Goal: Information Seeking & Learning: Find specific page/section

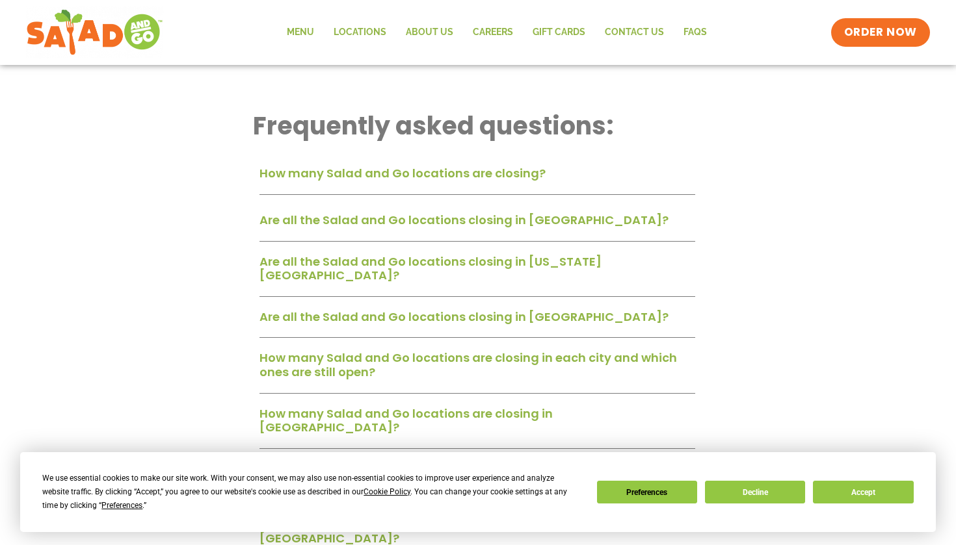
scroll to position [356, 0]
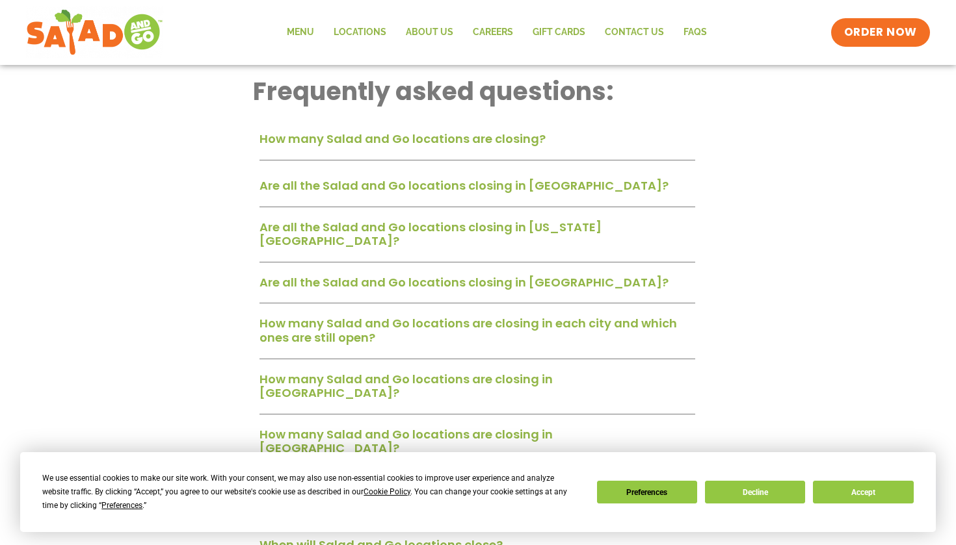
click at [302, 137] on link "How many Salad and Go locations are closing?" at bounding box center [402, 139] width 286 height 16
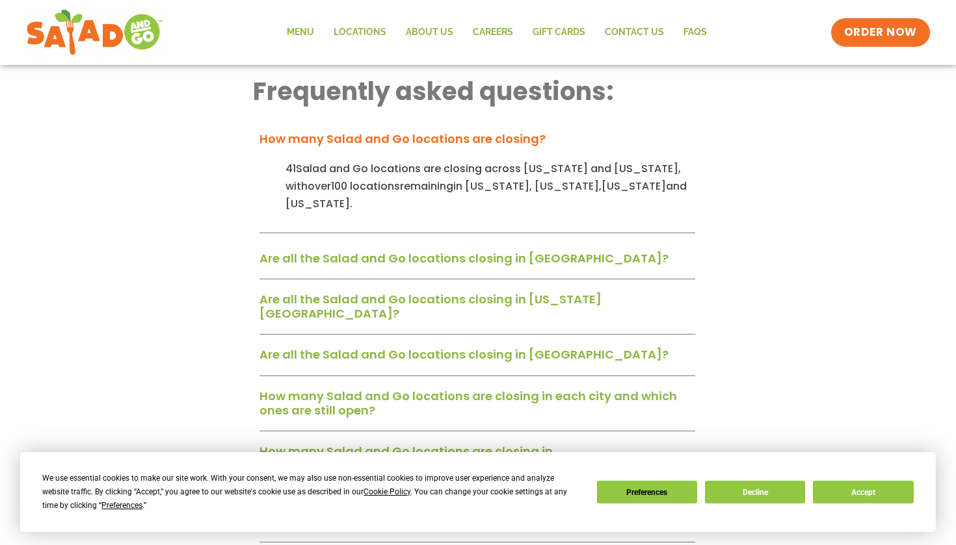
click at [302, 135] on link "How many Salad and Go locations are closing?" at bounding box center [402, 139] width 286 height 16
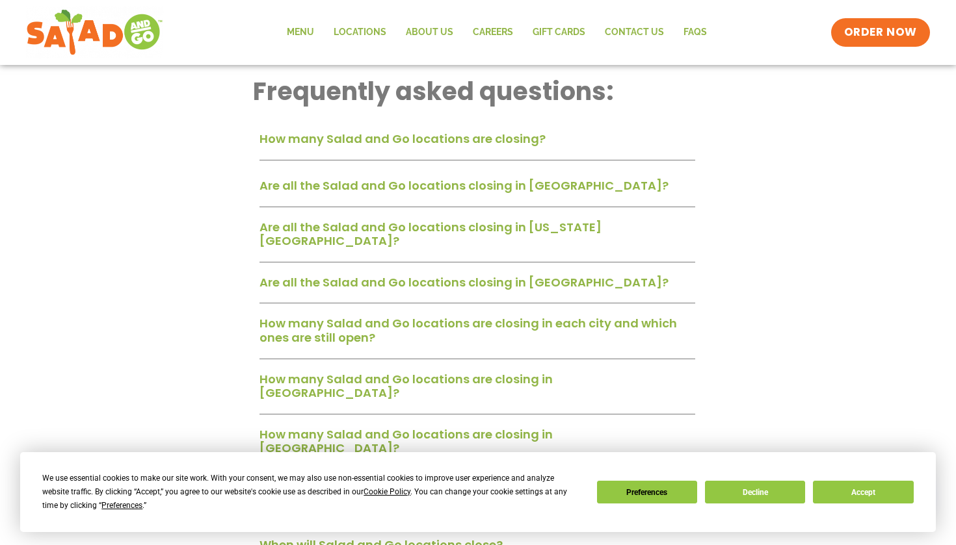
click at [311, 174] on div "Are all the Salad and Go locations closing in [GEOGRAPHIC_DATA]?" at bounding box center [477, 191] width 436 height 34
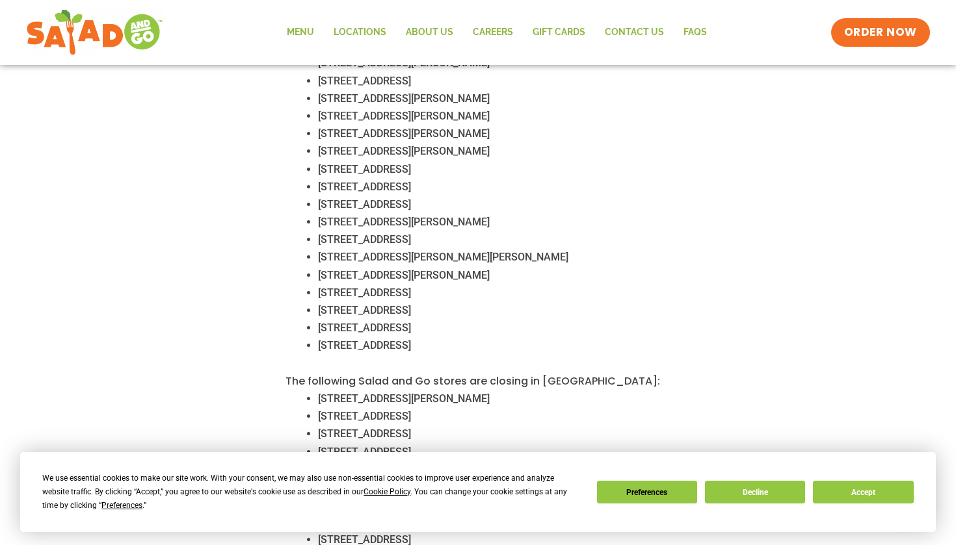
scroll to position [774, 0]
click at [831, 483] on button "Accept" at bounding box center [863, 492] width 100 height 23
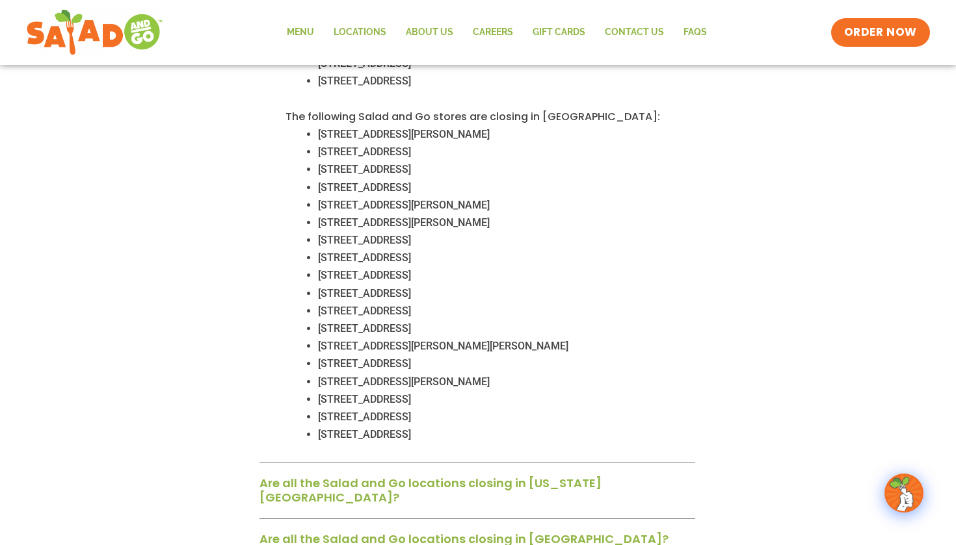
scroll to position [1223, 0]
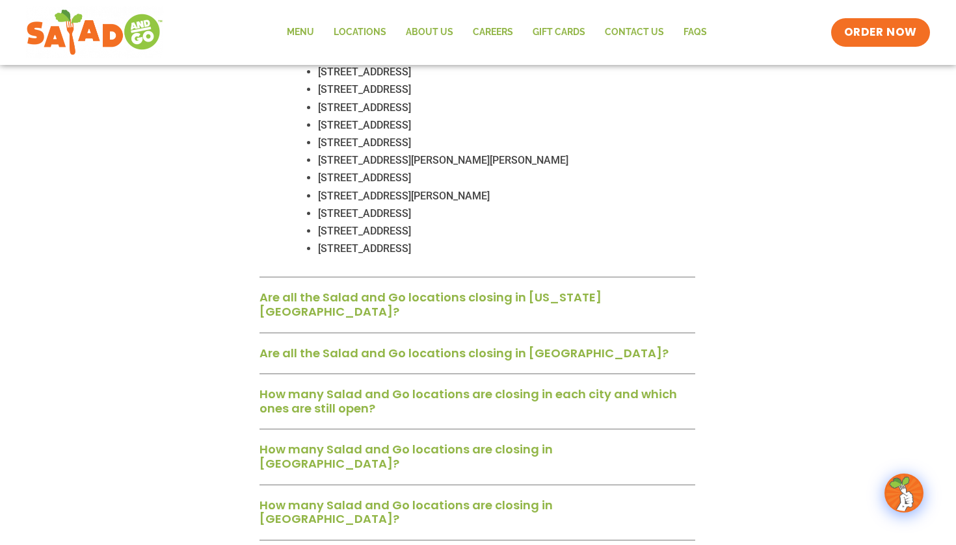
click at [626, 285] on div "Are all the Salad and Go locations closing in [US_STATE][GEOGRAPHIC_DATA]?" at bounding box center [477, 308] width 436 height 47
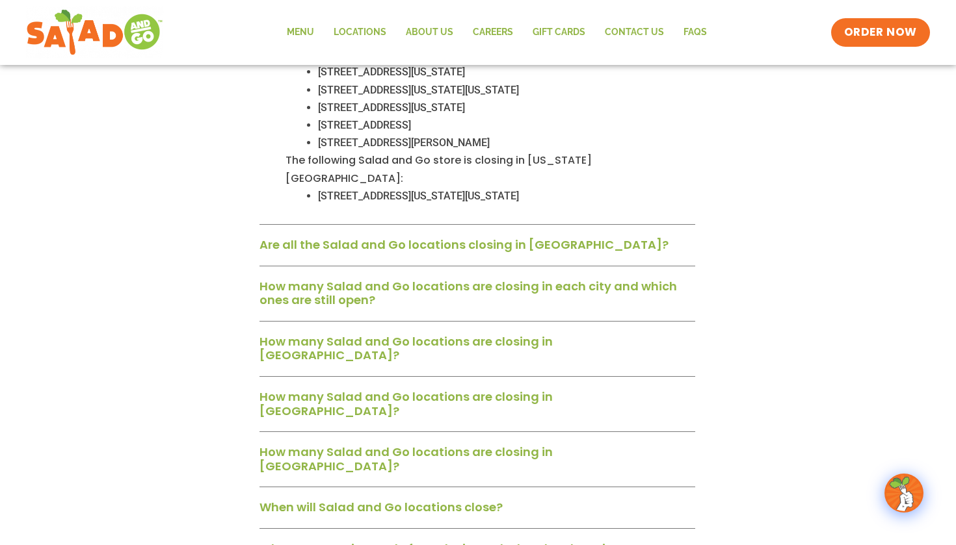
scroll to position [1595, 0]
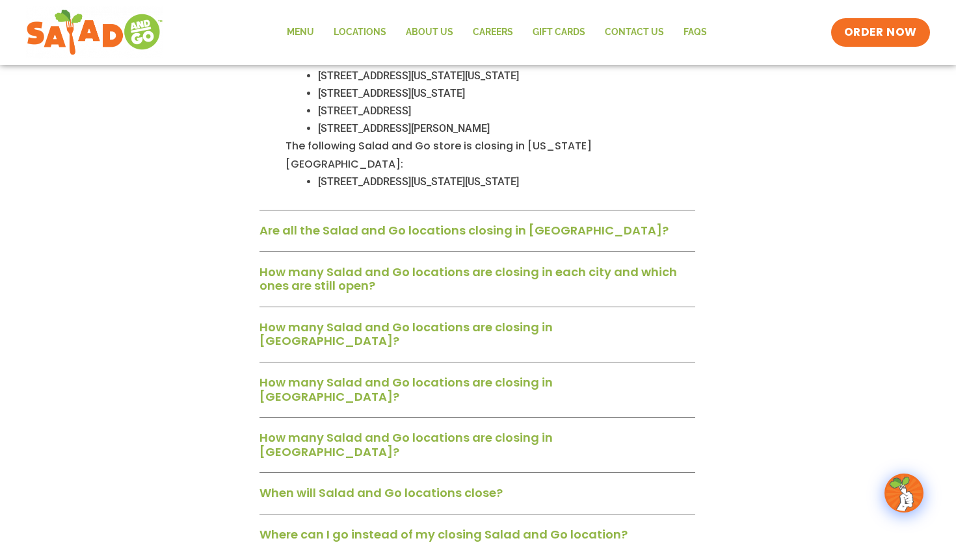
click at [553, 319] on link "How many Salad and Go locations are closing in [GEOGRAPHIC_DATA]?" at bounding box center [405, 334] width 293 height 31
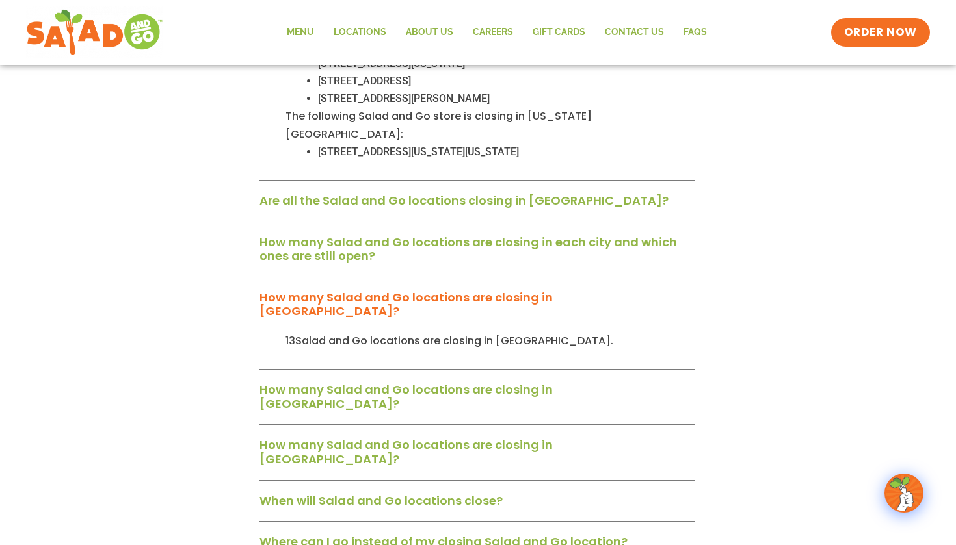
scroll to position [1626, 0]
click at [592, 377] on div "How many Salad and Go locations are closing in [GEOGRAPHIC_DATA]?" at bounding box center [477, 400] width 436 height 47
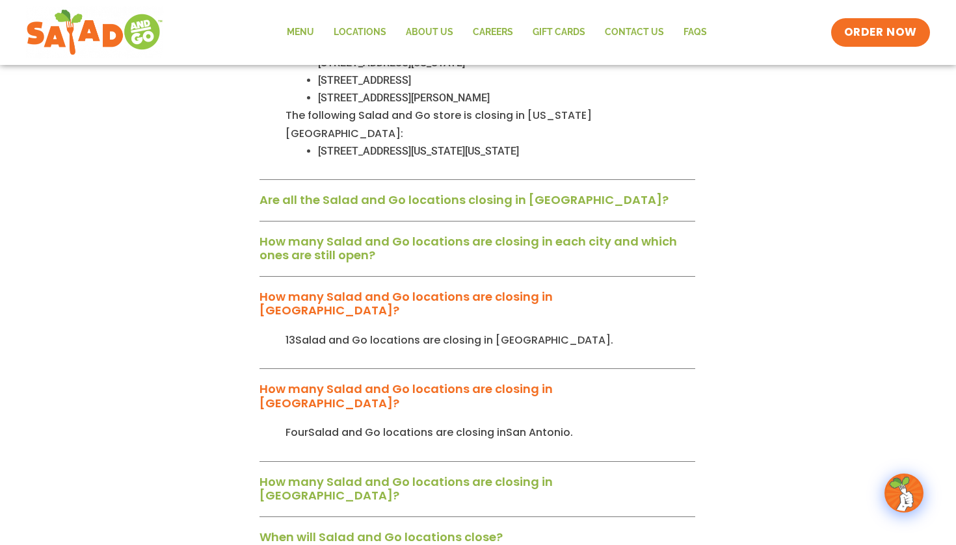
click at [592, 470] on div "How many Salad and Go locations are closing in [GEOGRAPHIC_DATA]?" at bounding box center [477, 493] width 436 height 47
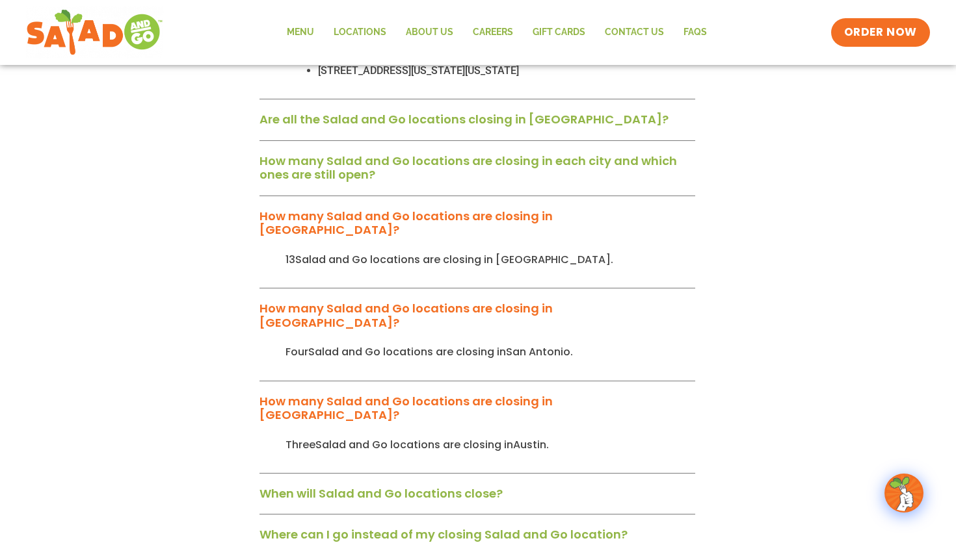
scroll to position [1708, 0]
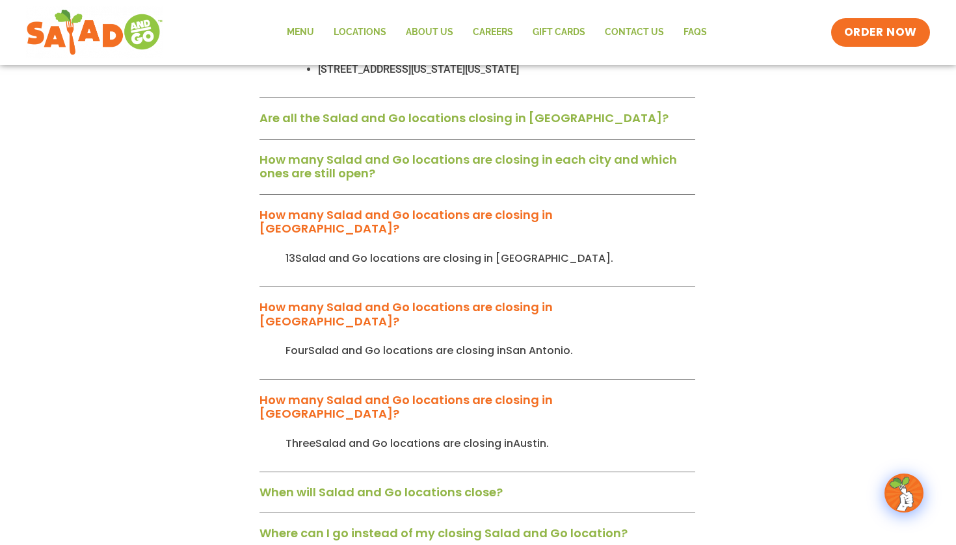
click at [506, 480] on div "When will Salad and Go locations close?" at bounding box center [477, 497] width 436 height 34
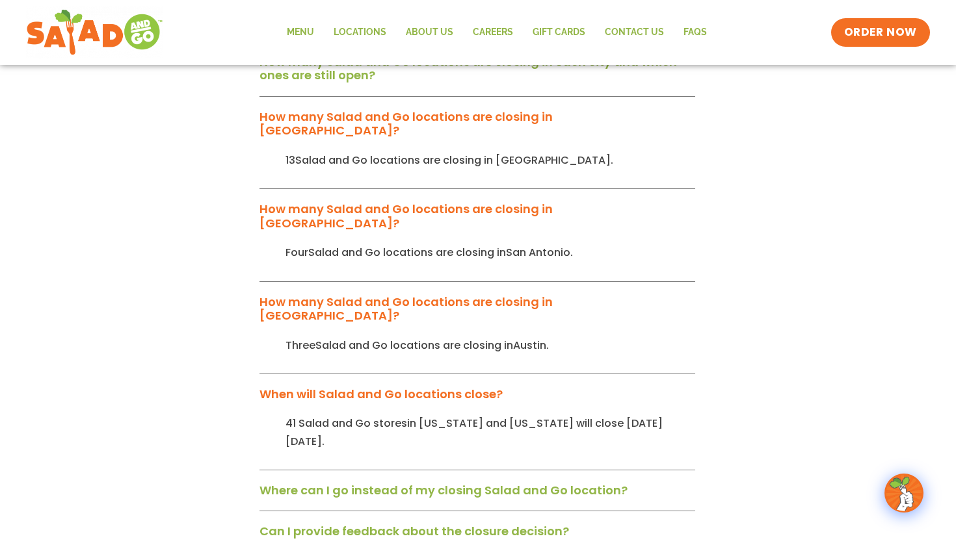
scroll to position [1807, 0]
click at [519, 478] on div "Where can I go instead of my closing Salad and Go location?" at bounding box center [477, 495] width 436 height 34
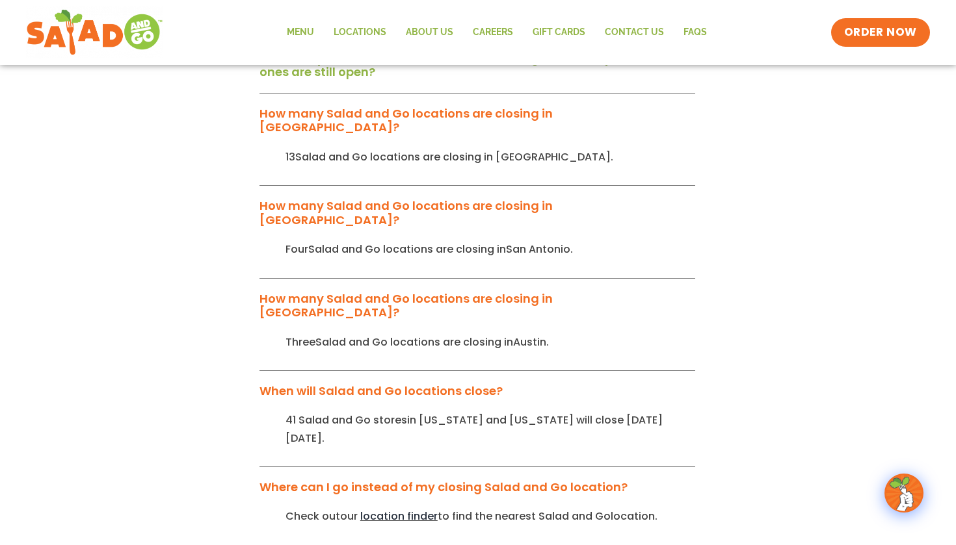
scroll to position [1813, 0]
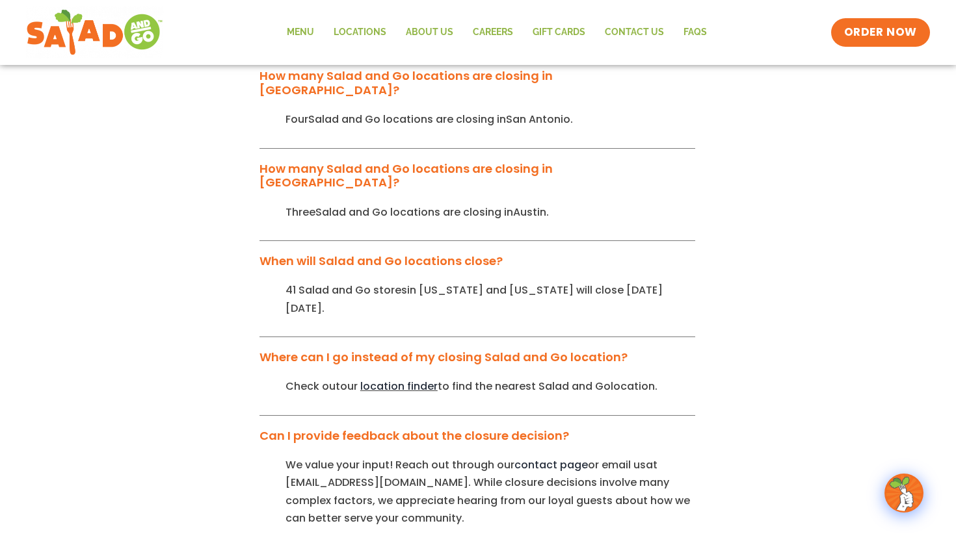
scroll to position [1950, 0]
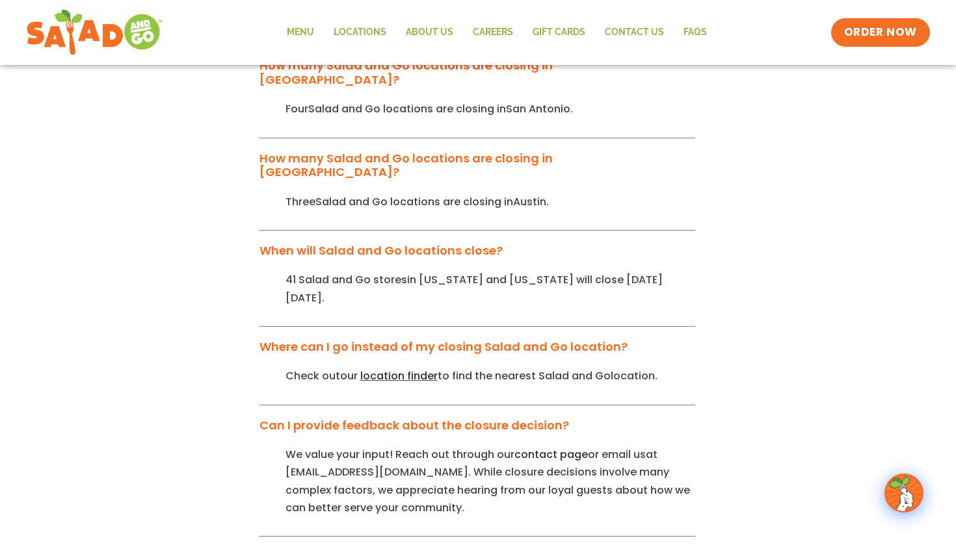
click at [412, 369] on span "location finder" at bounding box center [398, 376] width 77 height 15
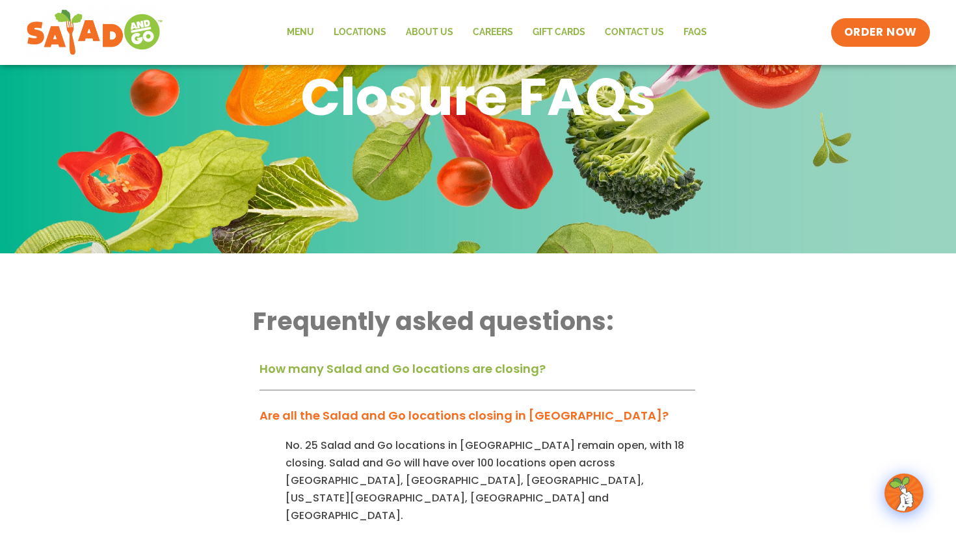
scroll to position [176, 0]
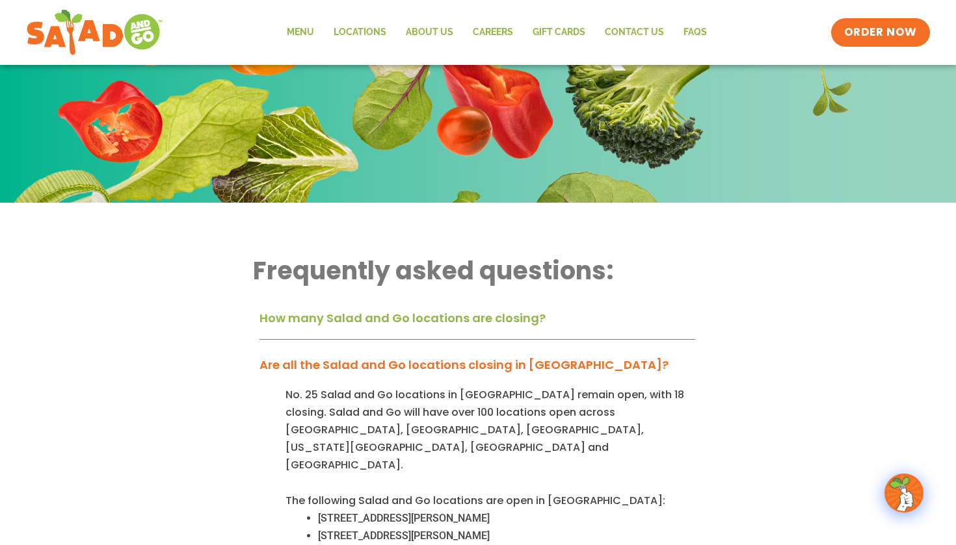
click at [455, 331] on div "How many Salad and Go locations are closing?" at bounding box center [477, 323] width 436 height 34
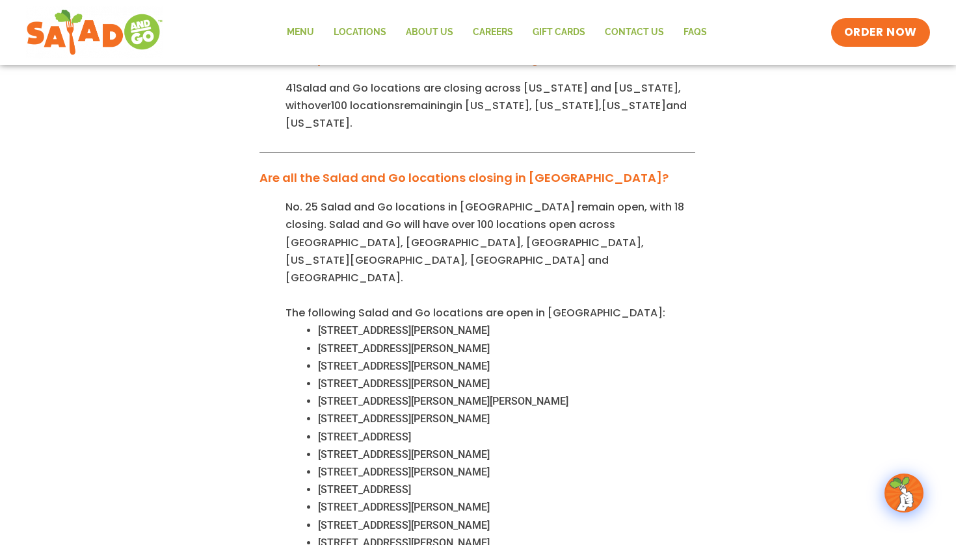
scroll to position [451, 0]
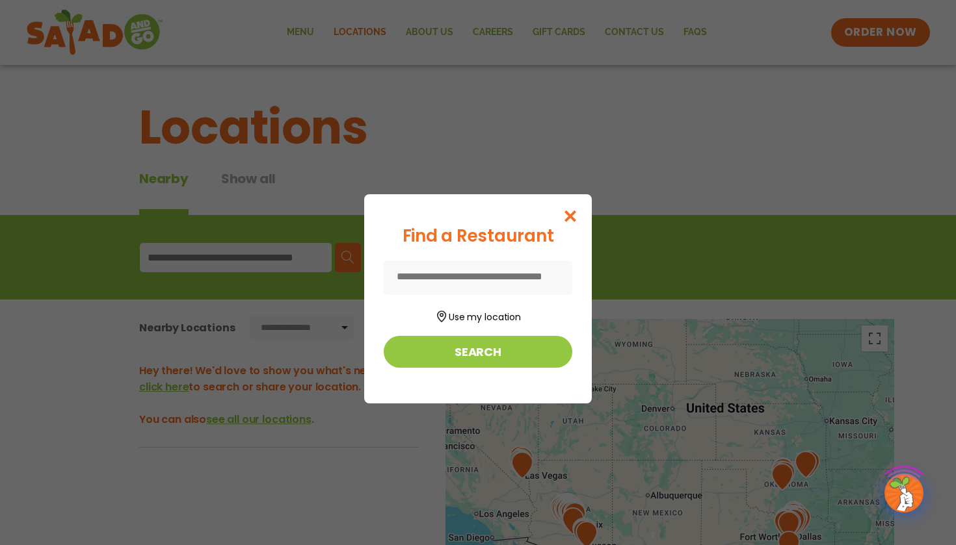
click at [454, 287] on input at bounding box center [478, 278] width 189 height 34
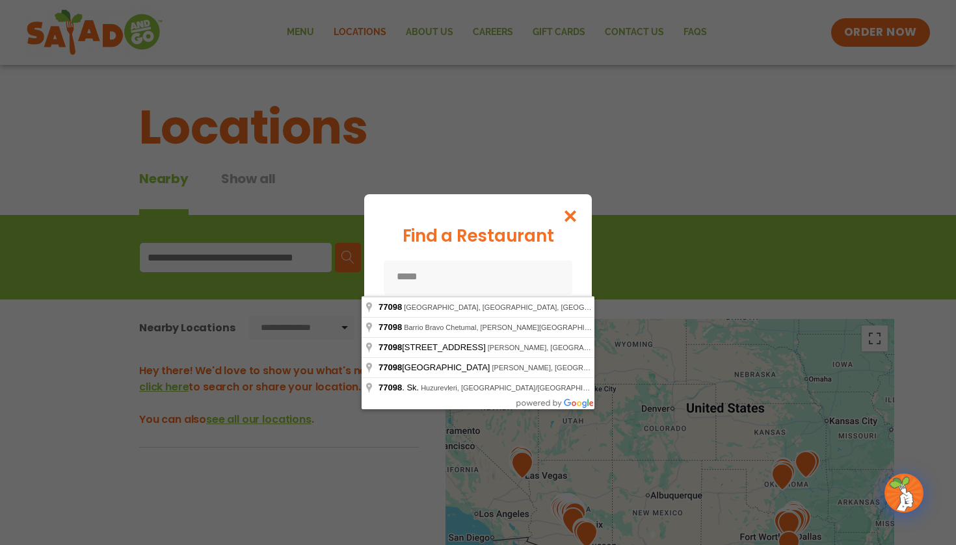
type input "**********"
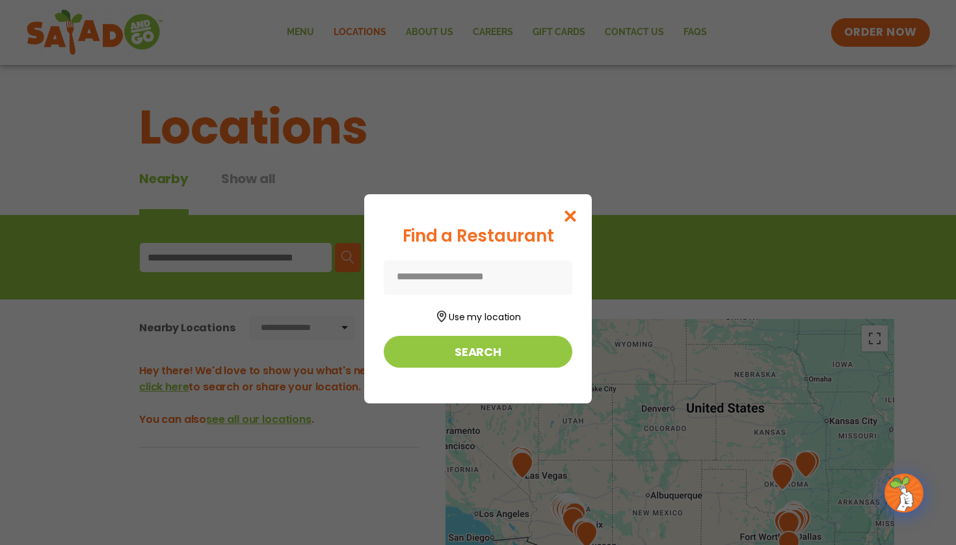
type input "**********"
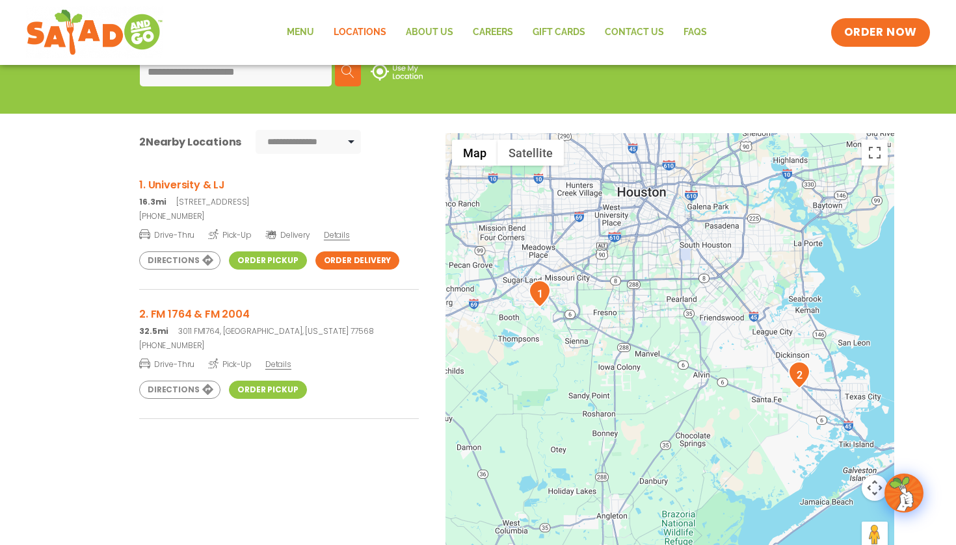
scroll to position [187, 0]
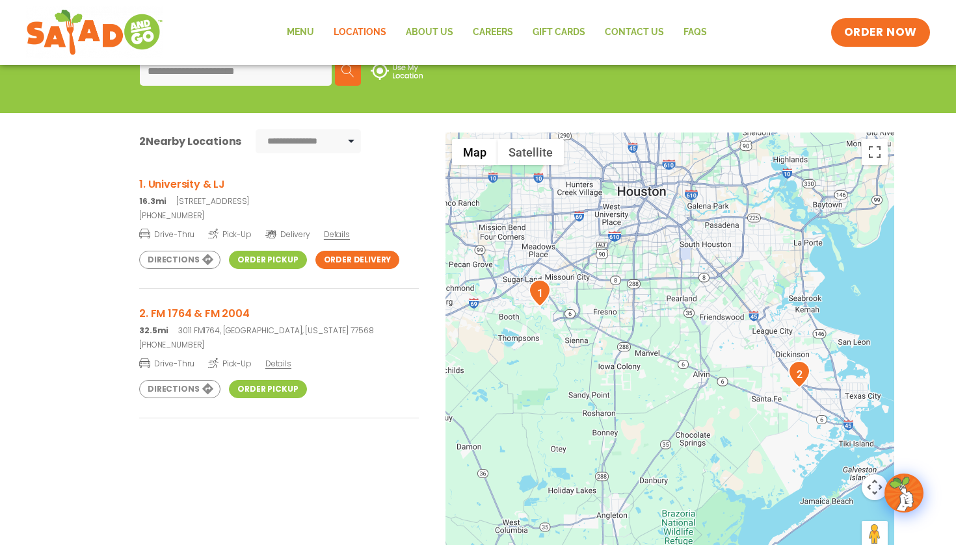
click at [202, 182] on h3 "1. University & LJ" at bounding box center [279, 184] width 280 height 16
